Goal: Contribute content: Add original content to the website for others to see

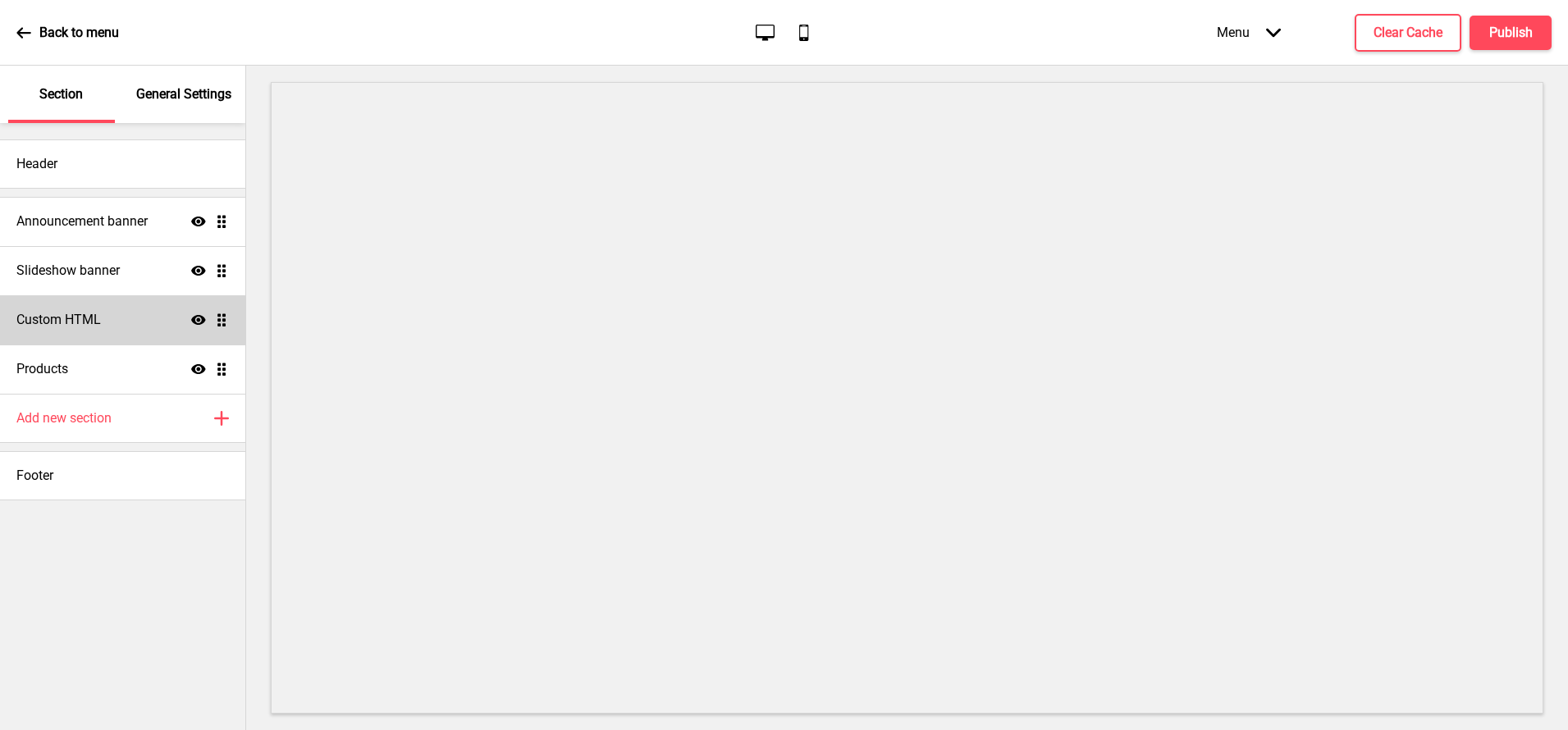
click at [134, 329] on div "Custom HTML Show Drag" at bounding box center [122, 320] width 245 height 49
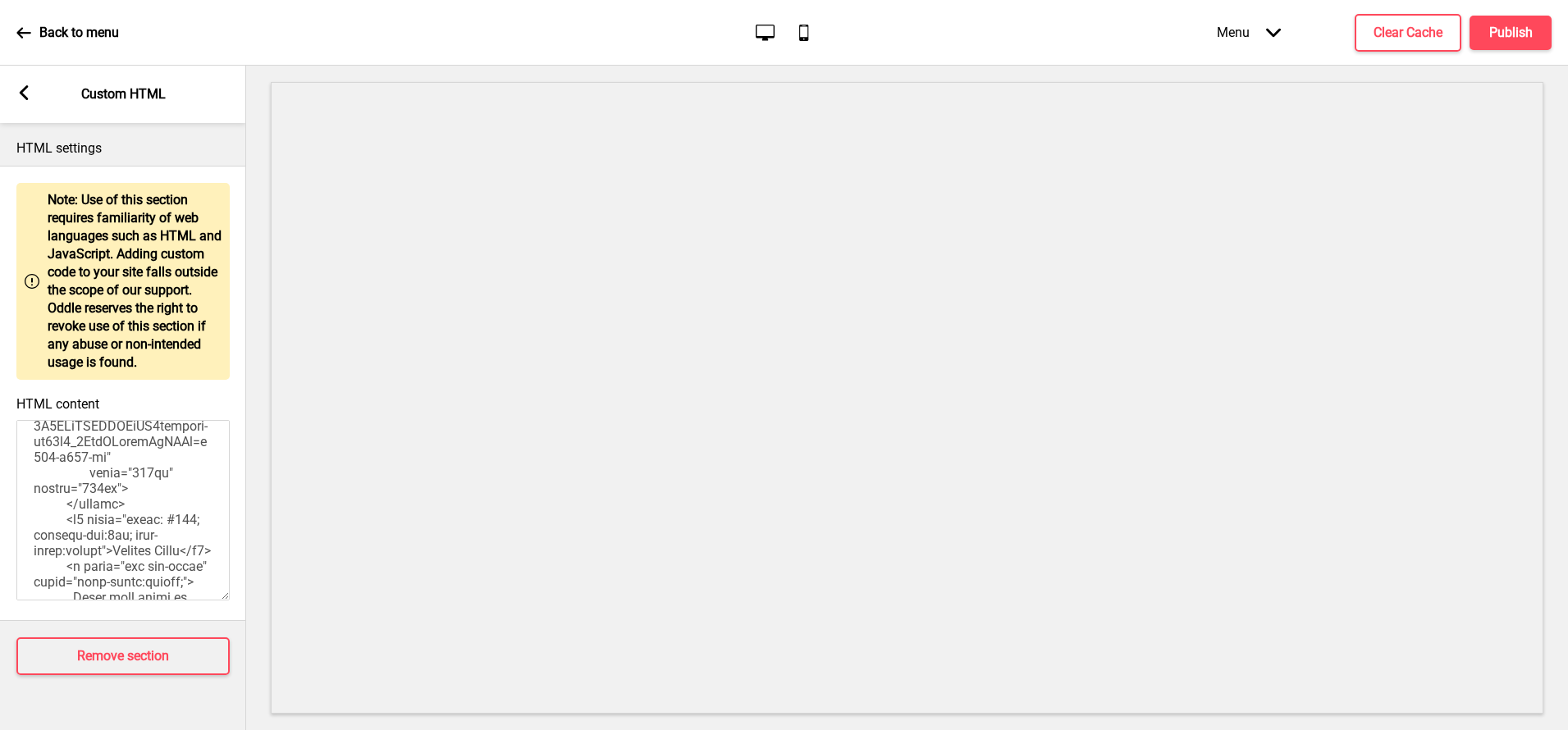
scroll to position [981, 0]
drag, startPoint x: 142, startPoint y: 508, endPoint x: 27, endPoint y: 465, distance: 122.8
click at [27, 465] on textarea "HTML content" at bounding box center [123, 510] width 213 height 181
click at [142, 500] on textarea "HTML content" at bounding box center [123, 510] width 213 height 181
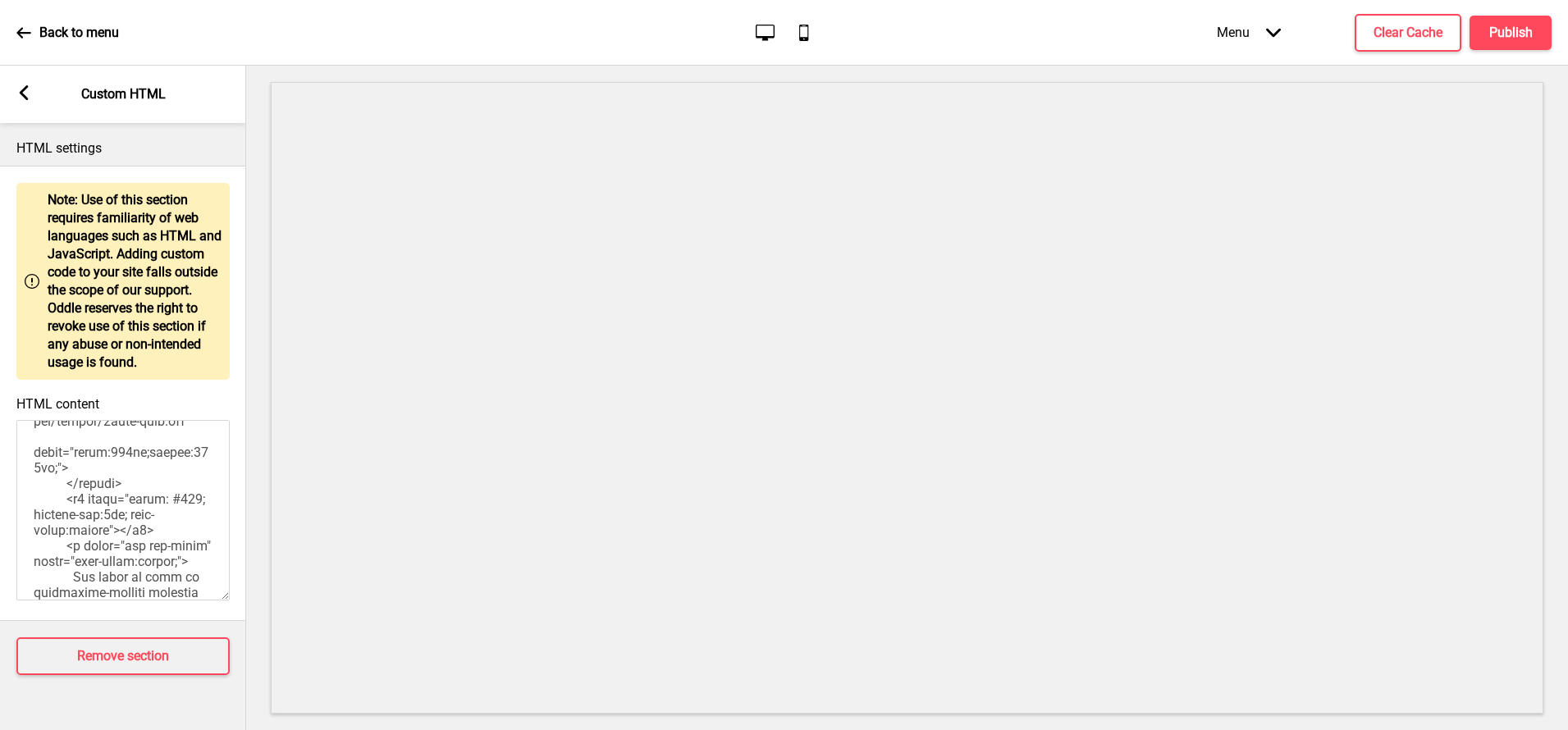
scroll to position [1493, 0]
paste textarea "<h3 style="color: #000; padding-top:8px; text-align:center">Straits Times</h3>"
drag, startPoint x: 169, startPoint y: 530, endPoint x: 66, endPoint y: 497, distance: 108.2
click at [66, 497] on textarea "HTML content" at bounding box center [123, 510] width 213 height 181
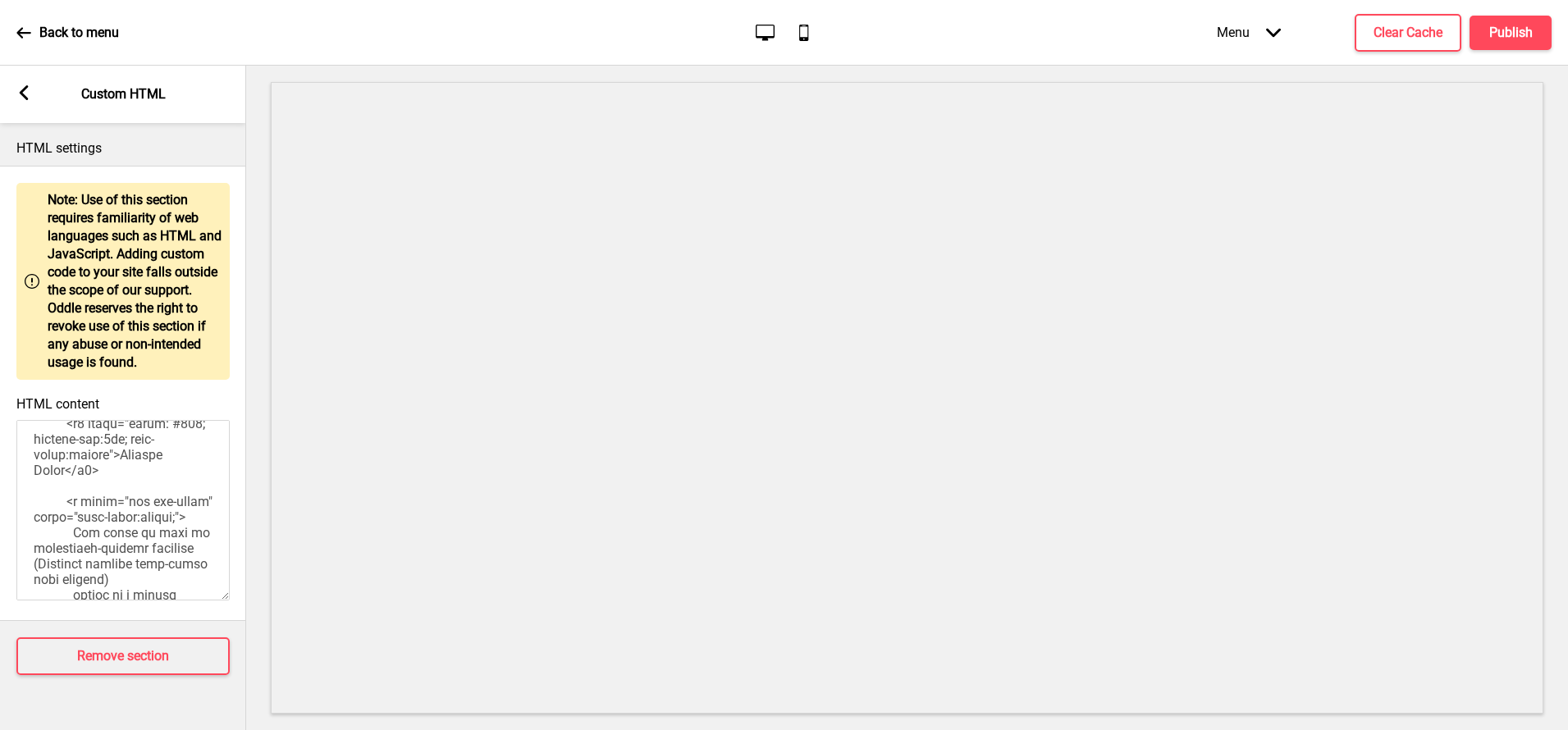
drag, startPoint x: 117, startPoint y: 474, endPoint x: 68, endPoint y: 490, distance: 51.5
click at [68, 490] on textarea "HTML content" at bounding box center [123, 510] width 213 height 181
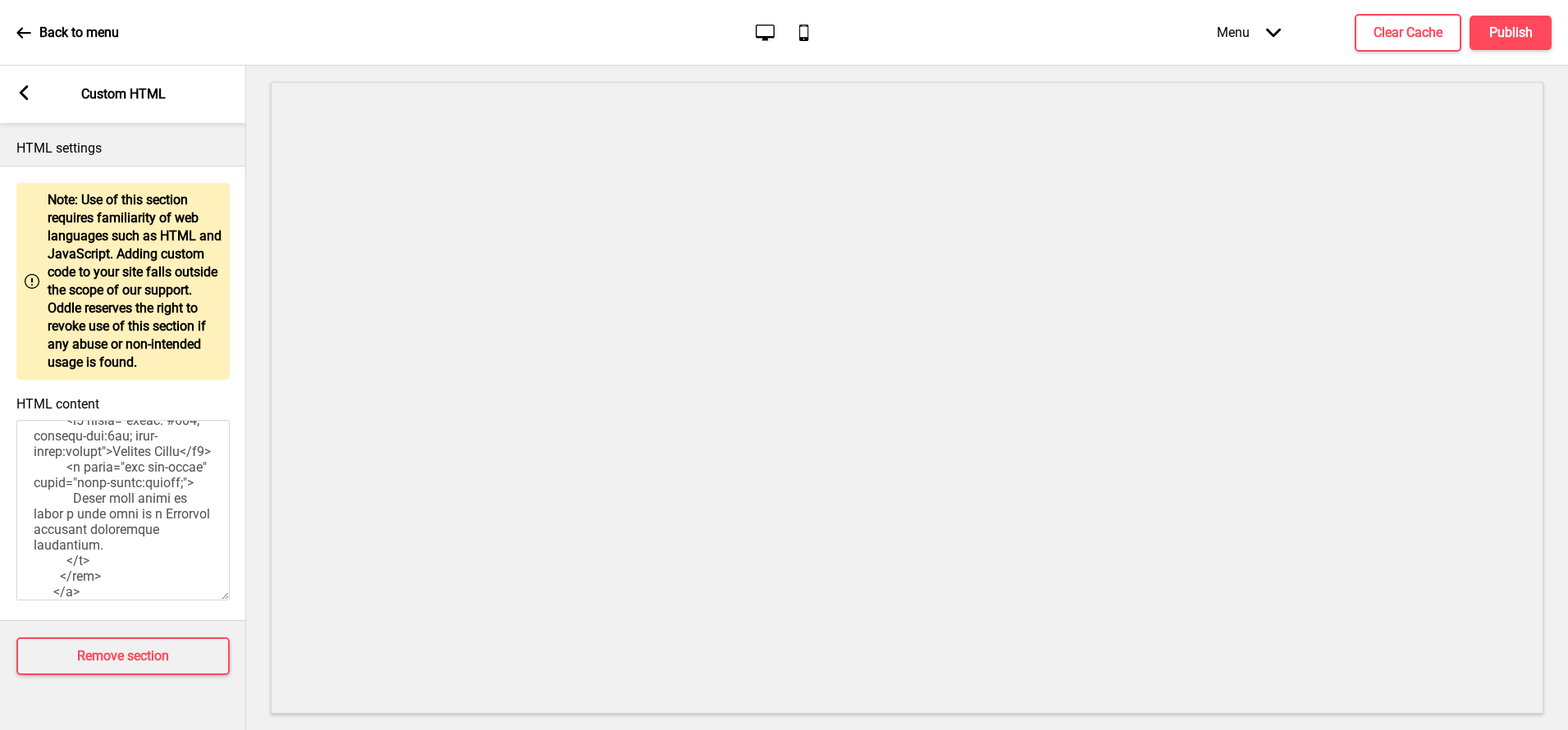
scroll to position [1044, 0]
click at [128, 492] on textarea "HTML content" at bounding box center [123, 510] width 213 height 181
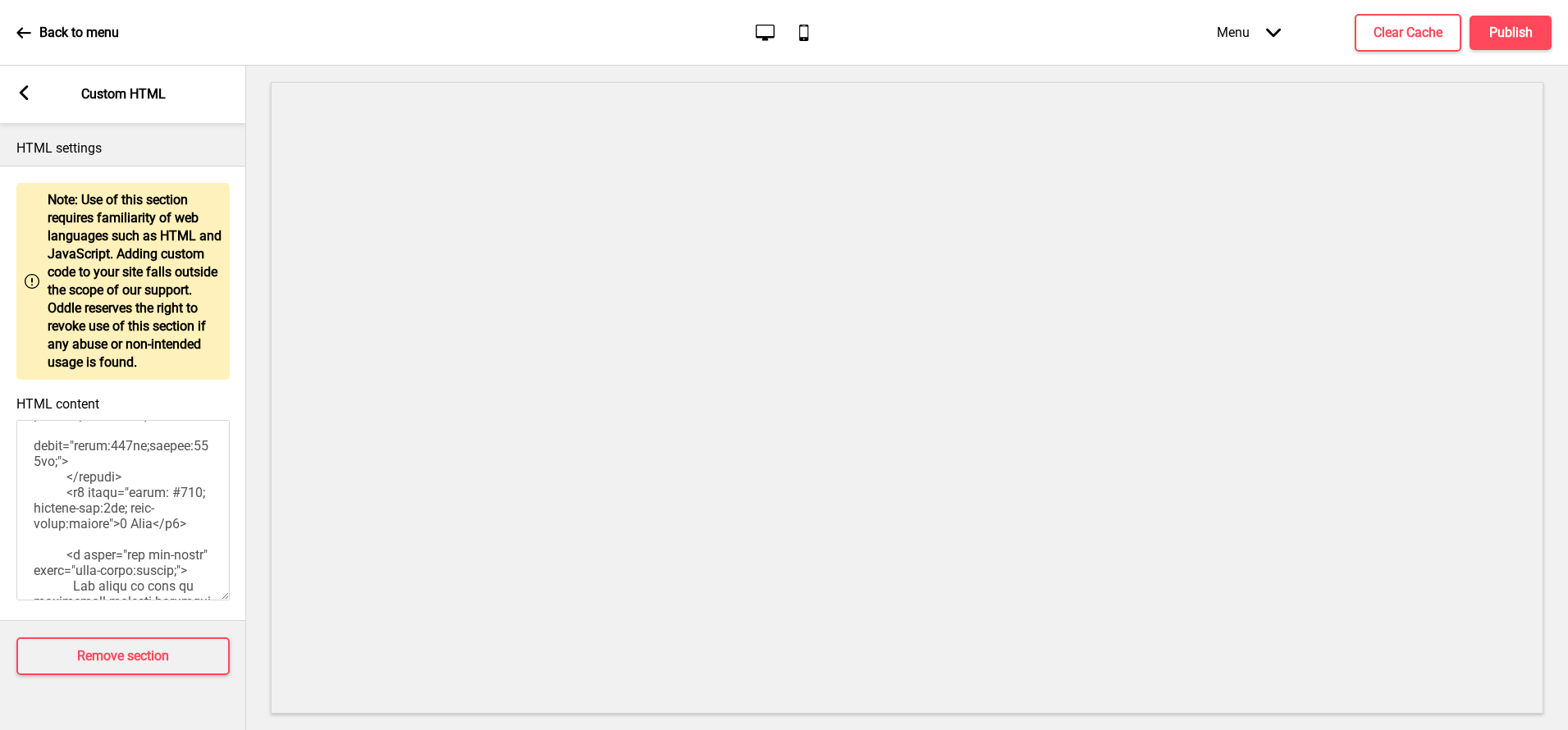
scroll to position [1493, 0]
click at [121, 560] on textarea "HTML content" at bounding box center [123, 510] width 213 height 181
click at [138, 500] on textarea "HTML content" at bounding box center [123, 510] width 213 height 181
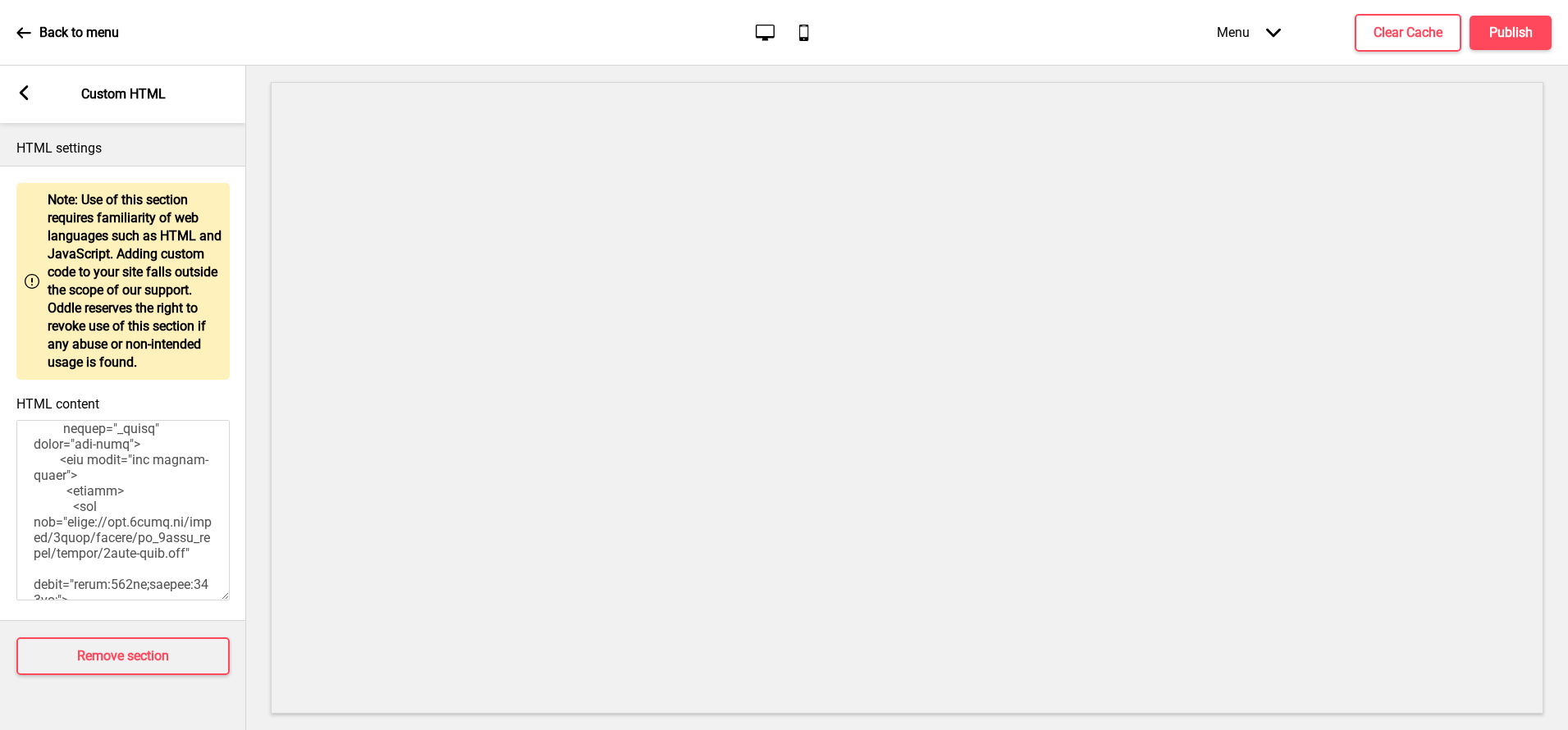
click at [154, 496] on textarea "HTML content" at bounding box center [123, 510] width 213 height 181
click at [154, 513] on textarea "HTML content" at bounding box center [123, 510] width 213 height 181
click at [148, 506] on textarea "HTML content" at bounding box center [123, 510] width 213 height 181
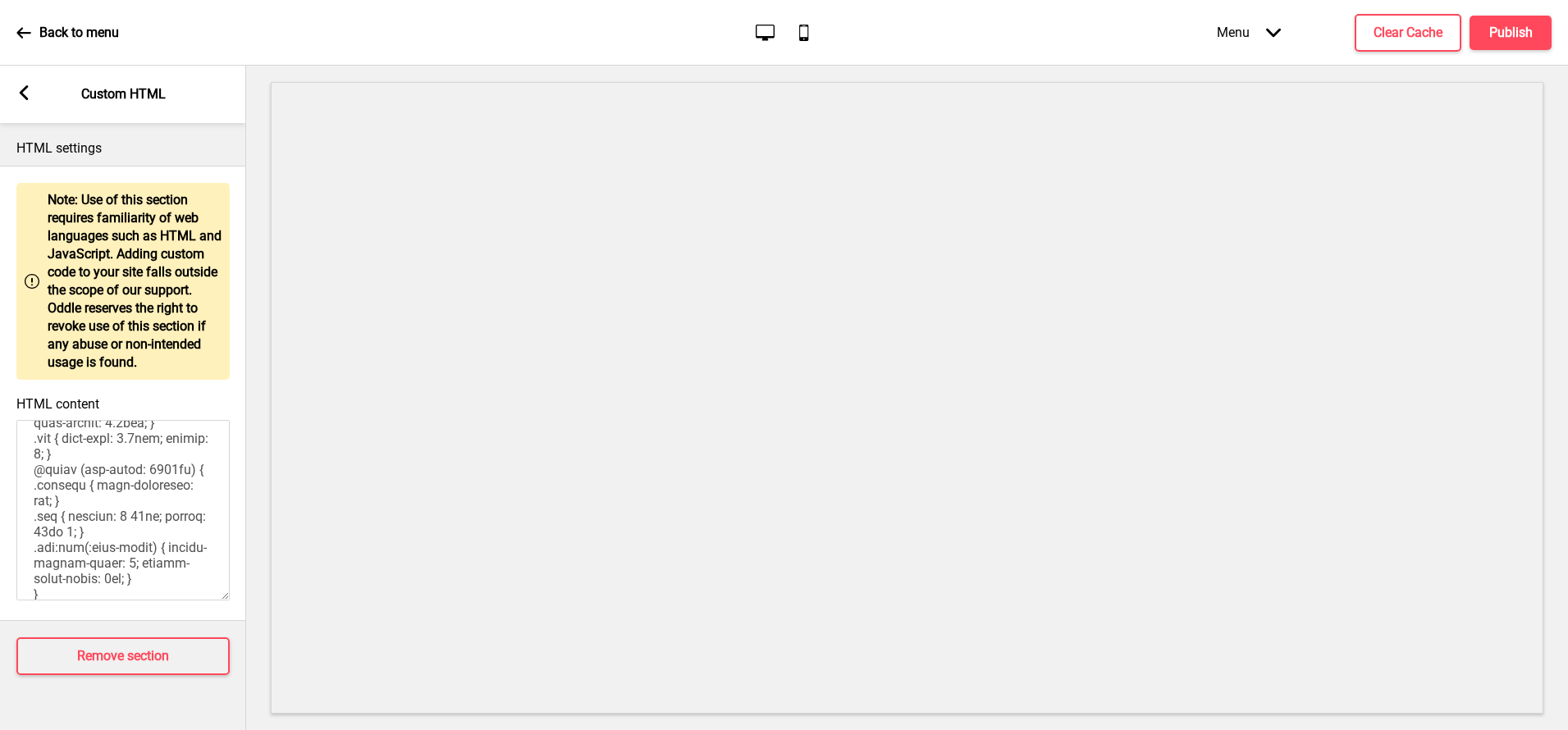
scroll to position [2231, 0]
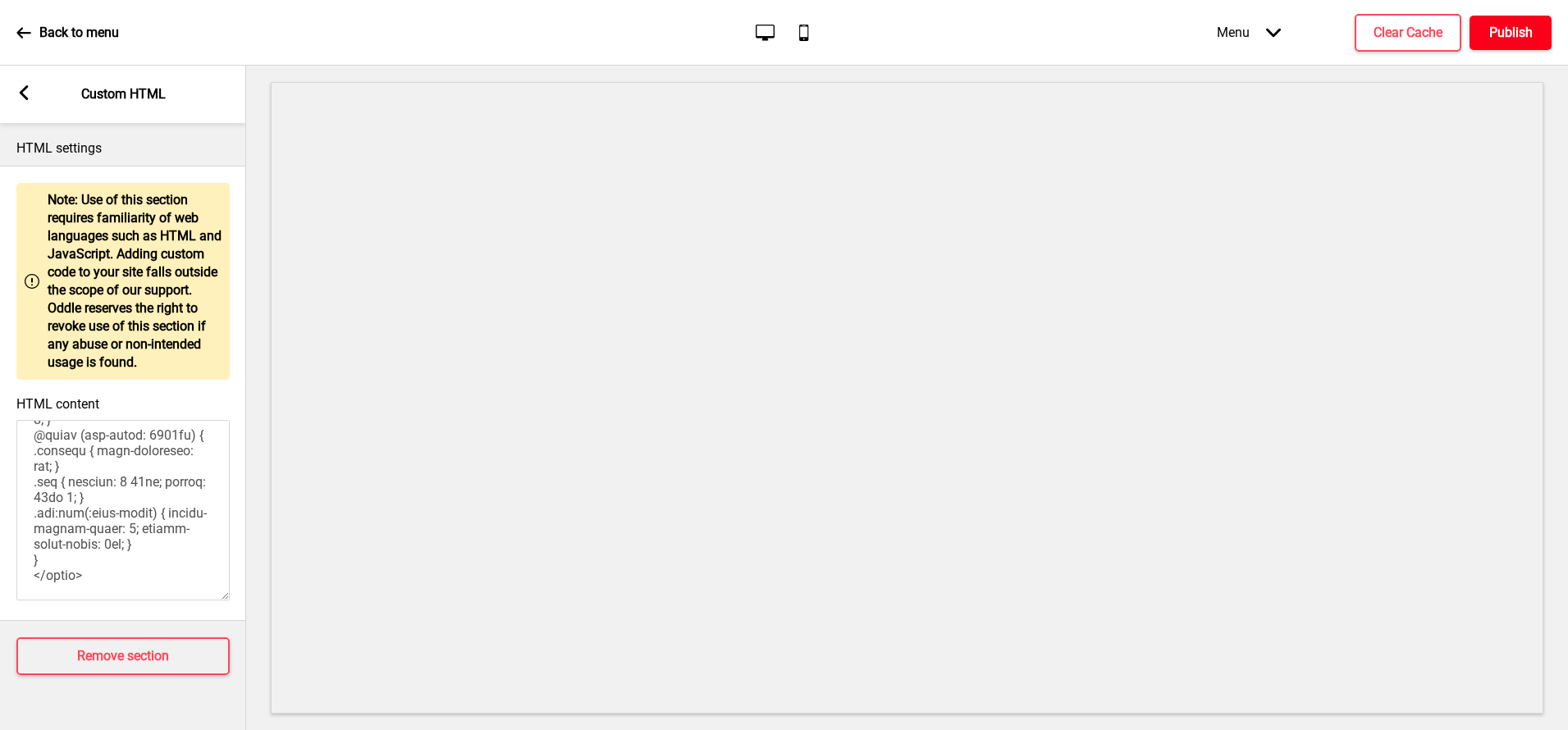
type textarea "<style> /* Please replace #announcement-x with another id if you are using more…"
click at [1530, 31] on h4 "Publish" at bounding box center [1511, 32] width 44 height 18
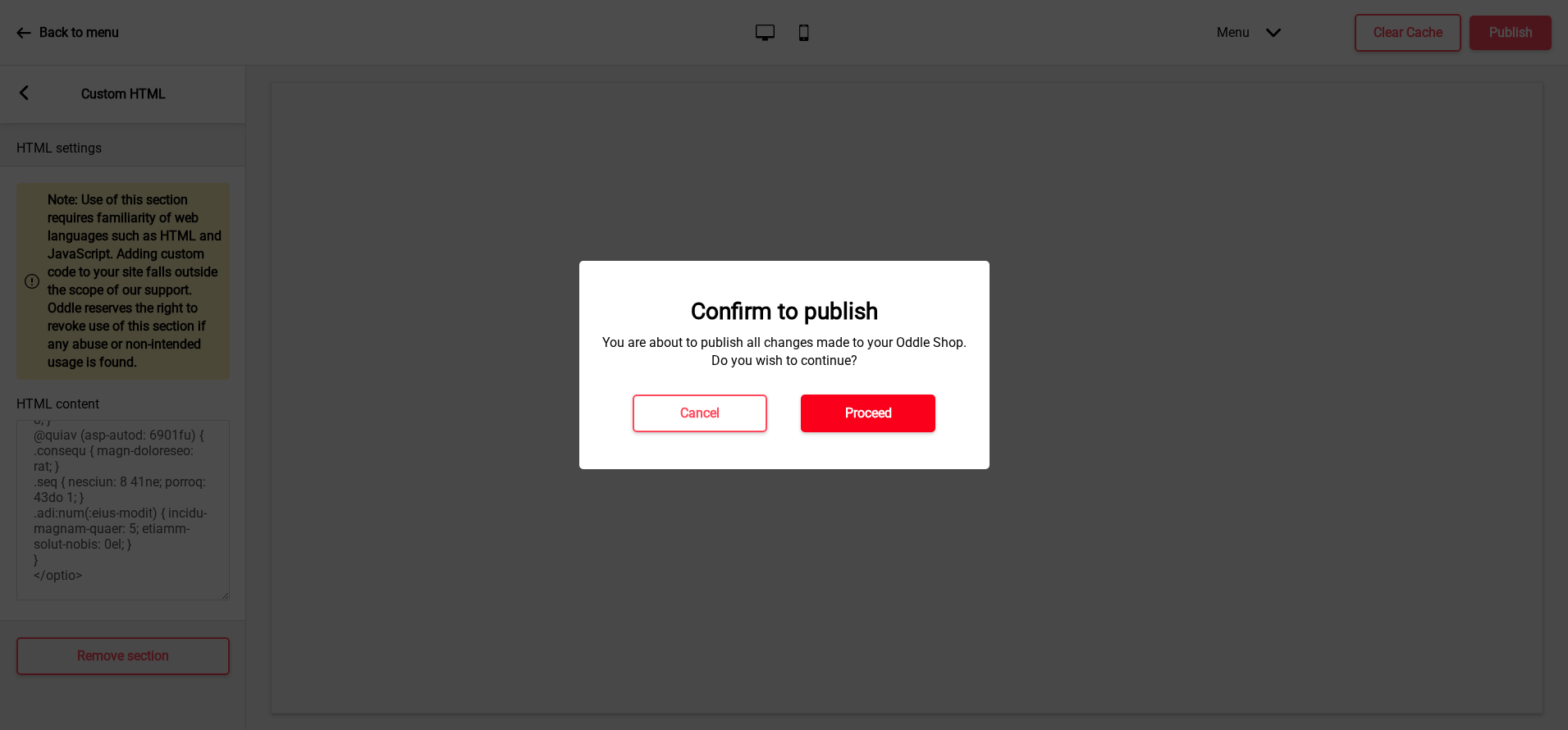
click at [925, 423] on button "Proceed" at bounding box center [868, 413] width 135 height 38
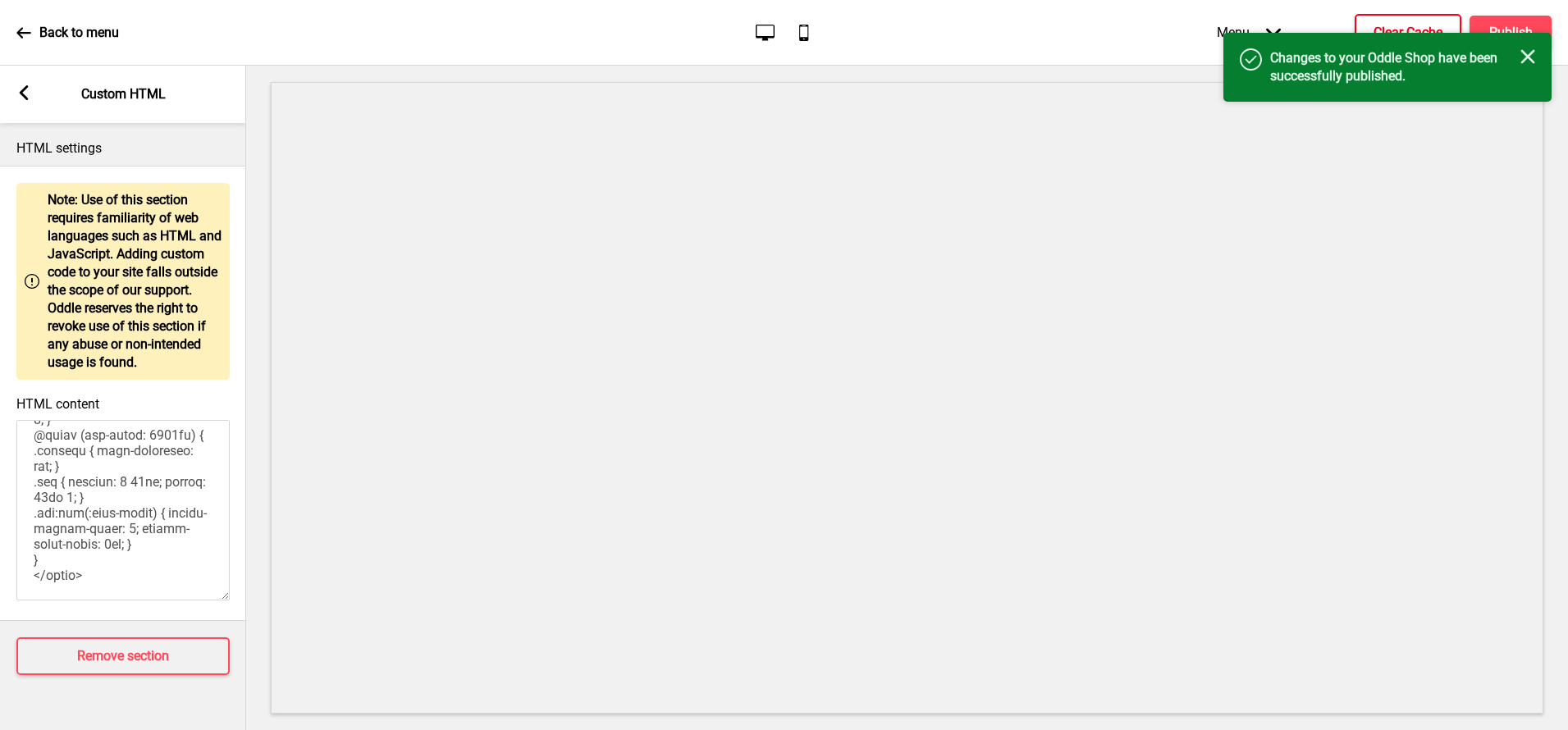
click at [1408, 21] on button "Clear Cache" at bounding box center [1408, 32] width 107 height 38
